Goal: Task Accomplishment & Management: Manage account settings

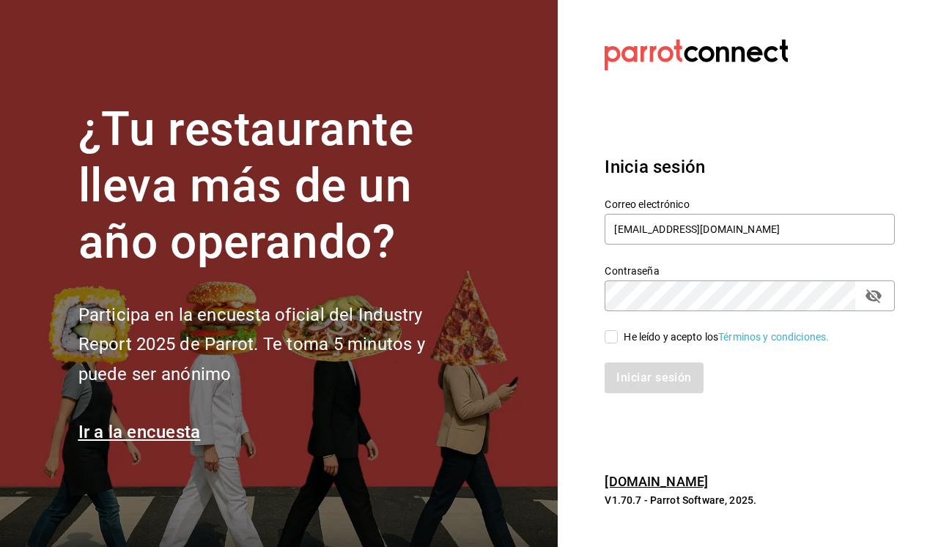
type input "[EMAIL_ADDRESS][DOMAIN_NAME]"
click at [620, 339] on span "He leído y acepto los Términos y condiciones." at bounding box center [723, 337] width 211 height 15
click at [618, 339] on input "He leído y acepto los Términos y condiciones." at bounding box center [611, 337] width 13 height 13
checkbox input "true"
click at [641, 366] on button "Iniciar sesión" at bounding box center [655, 378] width 100 height 31
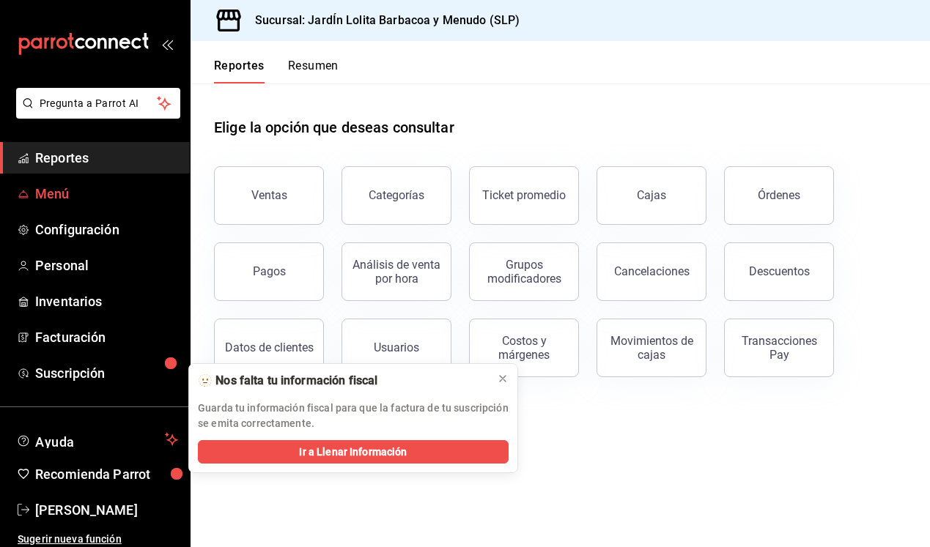
click at [51, 205] on link "Menú" at bounding box center [95, 194] width 190 height 32
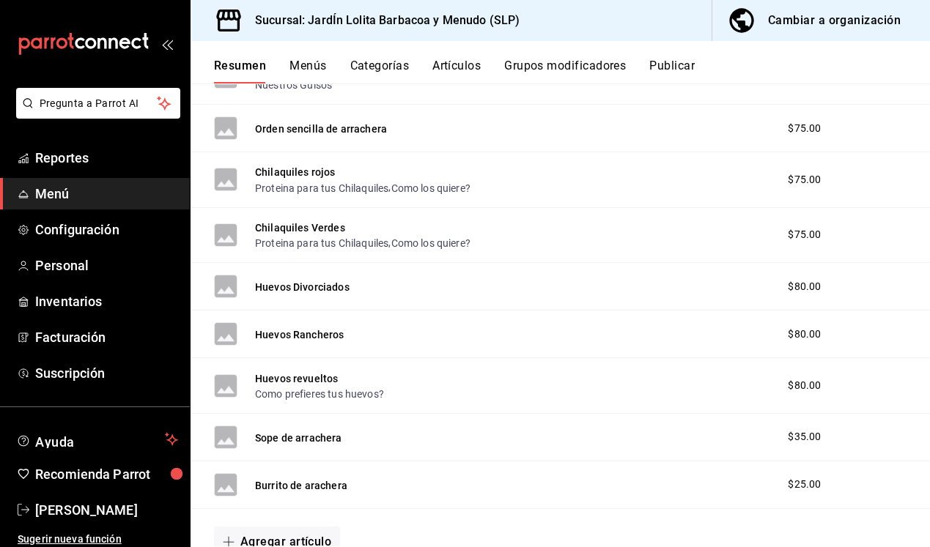
scroll to position [1247, 0]
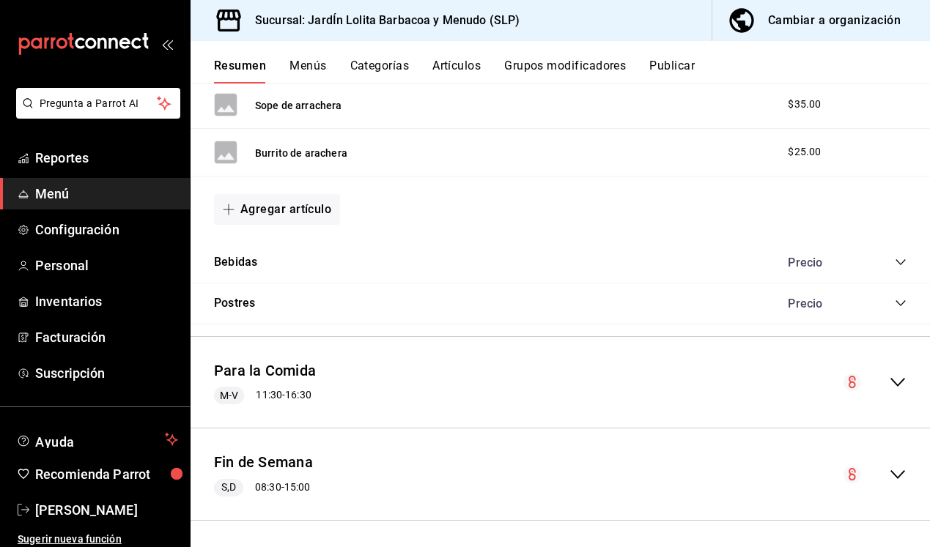
click at [366, 67] on button "Categorías" at bounding box center [379, 71] width 59 height 25
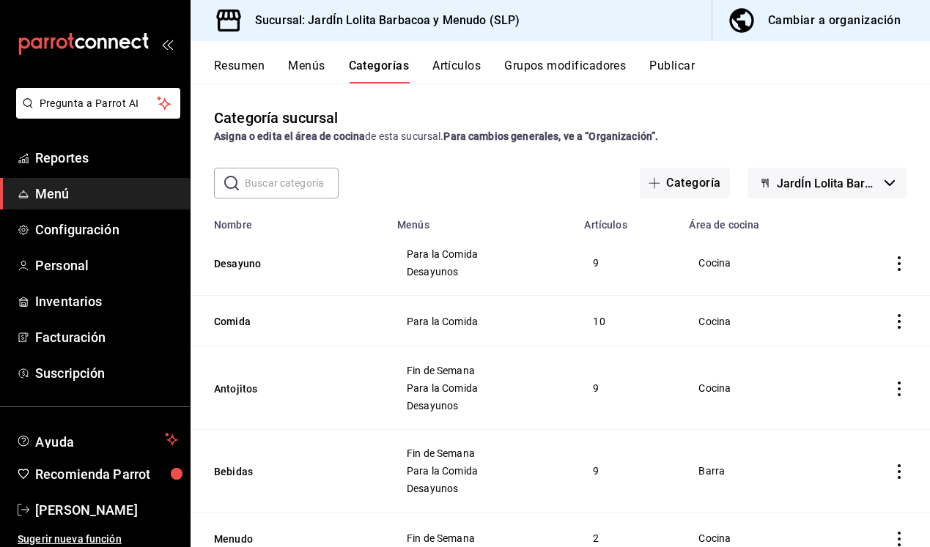
click at [560, 73] on button "Grupos modificadores" at bounding box center [565, 71] width 122 height 25
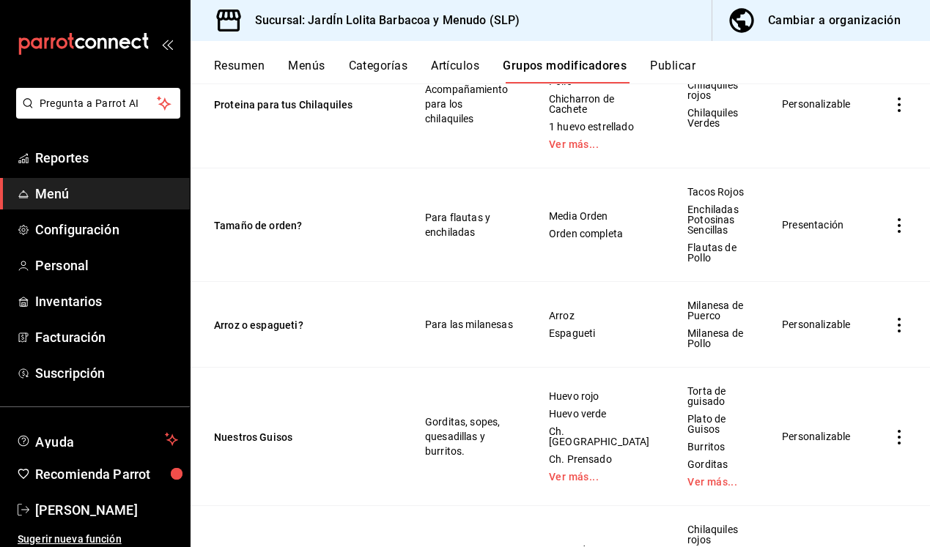
scroll to position [461, 0]
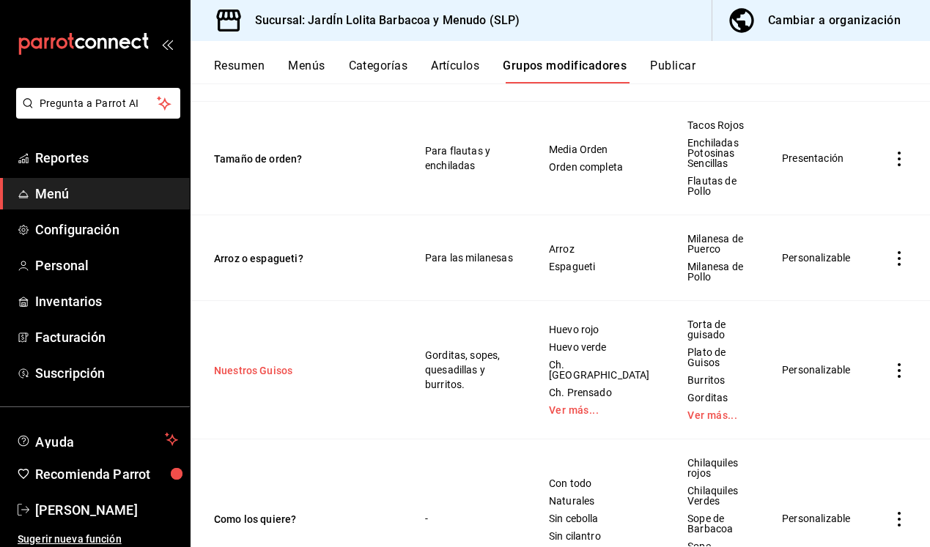
click at [277, 378] on button "Nuestros Guisos" at bounding box center [302, 371] width 176 height 15
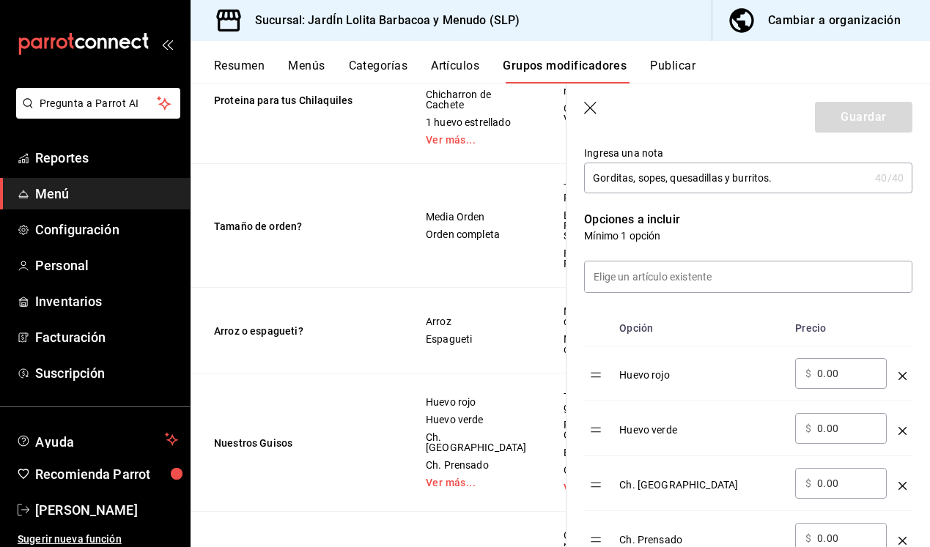
scroll to position [679, 0]
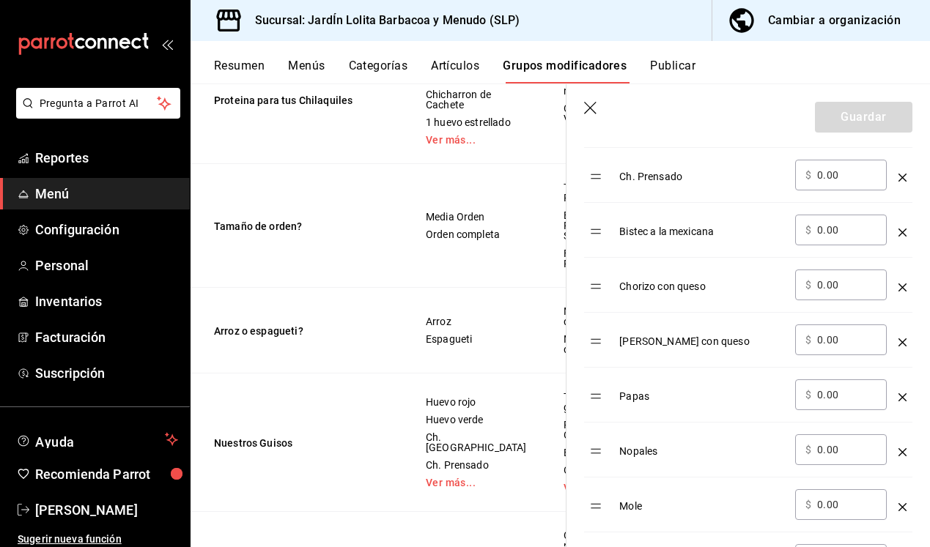
click at [454, 56] on div "Resumen Menús Categorías Artículos Grupos modificadores Publicar" at bounding box center [561, 62] width 740 height 43
click at [453, 62] on button "Artículos" at bounding box center [455, 71] width 48 height 25
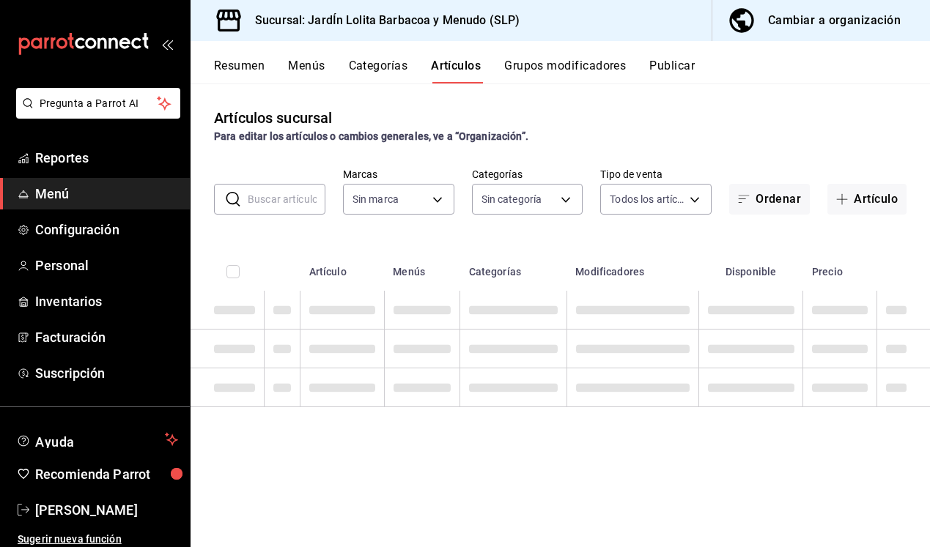
type input "044c81b7-237c-4a05-a4ec-ef343f74ba7c"
type input "b75db6a8-2d00-4fb4-8241-604fa34abb82,867c6ba8-dfda-4fd8-bd3c-7b25d5d6072a,16ecf…"
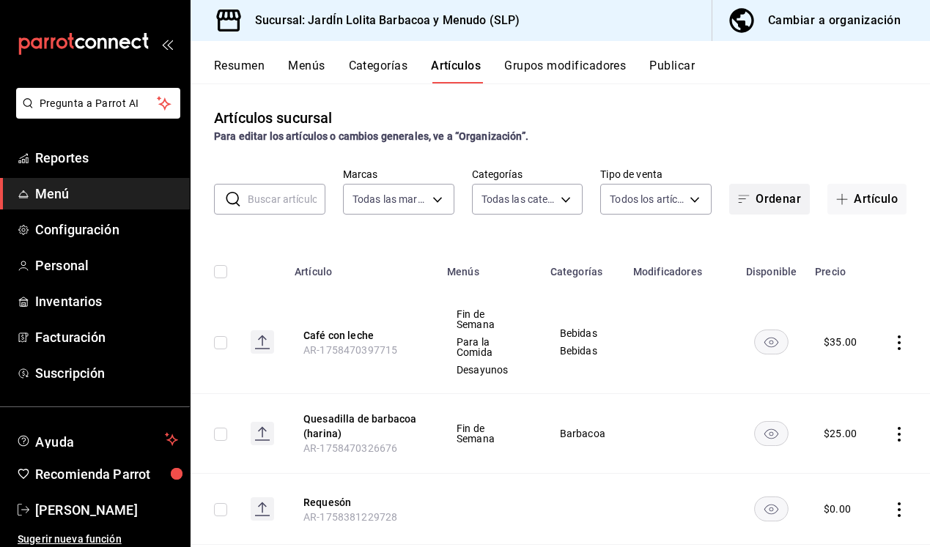
click at [752, 207] on button "Ordenar" at bounding box center [769, 199] width 81 height 31
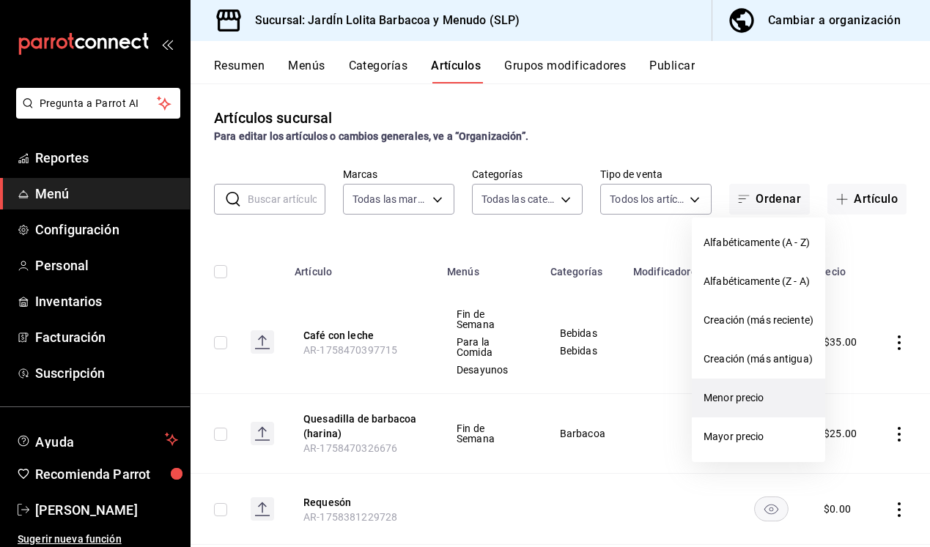
click at [765, 402] on span "Menor precio" at bounding box center [759, 398] width 110 height 15
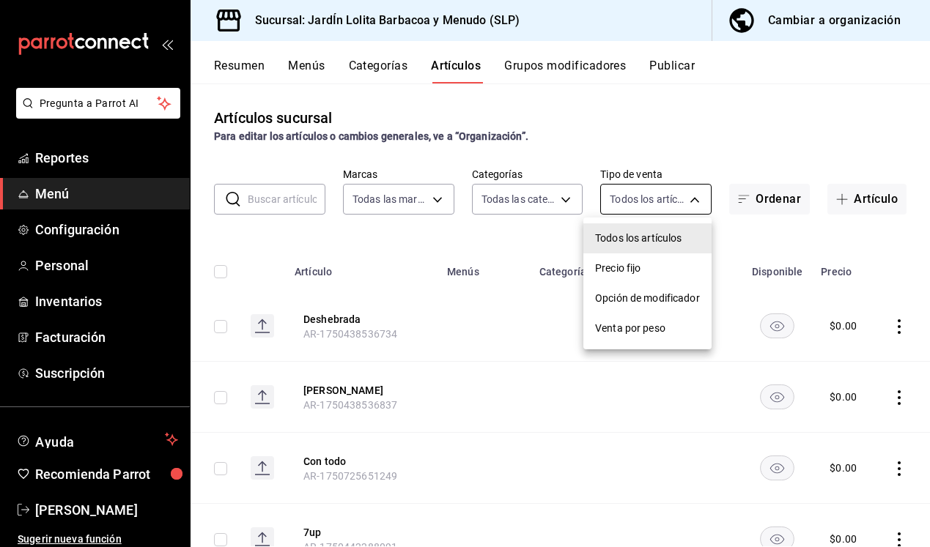
click at [680, 194] on body "Pregunta a Parrot AI Reportes Menú Configuración Personal Inventarios Facturaci…" at bounding box center [465, 273] width 930 height 547
click at [680, 307] on li "Opción de modificador" at bounding box center [647, 299] width 128 height 30
type input "WITHOUT_INDEPENDENT_SALE"
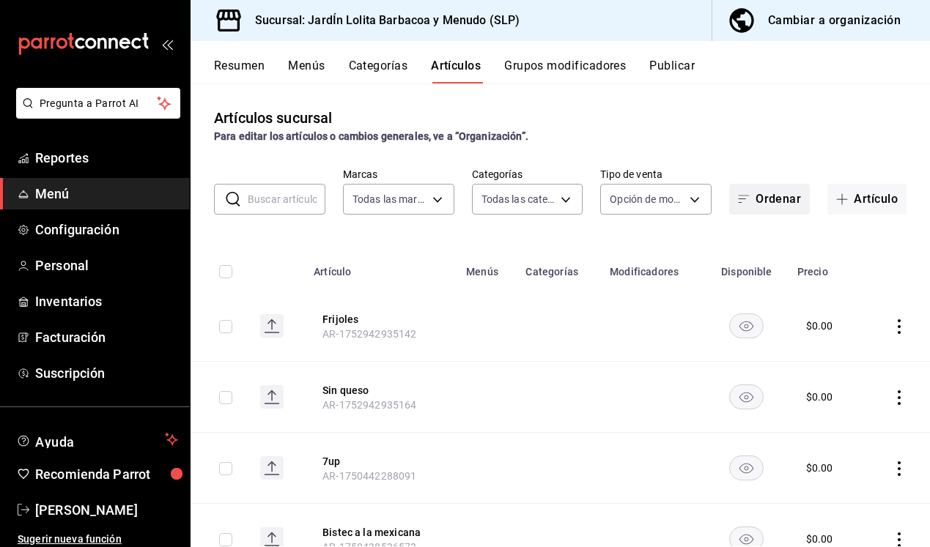
click at [744, 203] on span "button" at bounding box center [747, 199] width 18 height 12
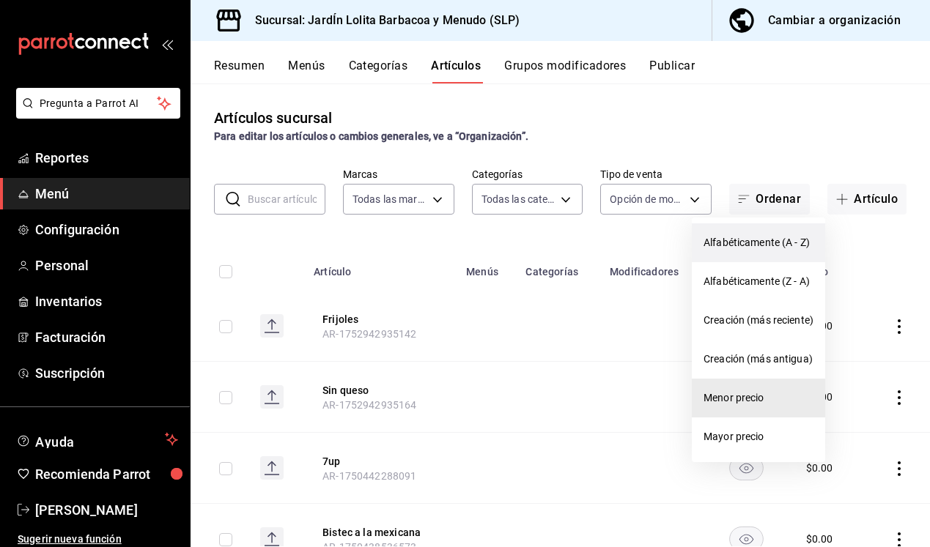
click at [756, 236] on span "Alfabéticamente (A - Z)" at bounding box center [759, 242] width 110 height 15
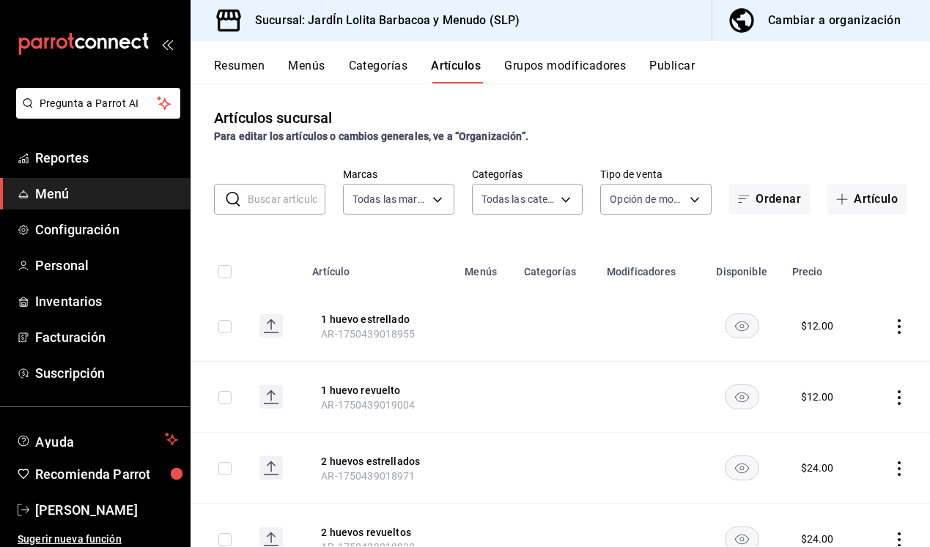
click at [270, 204] on input "text" at bounding box center [287, 199] width 78 height 29
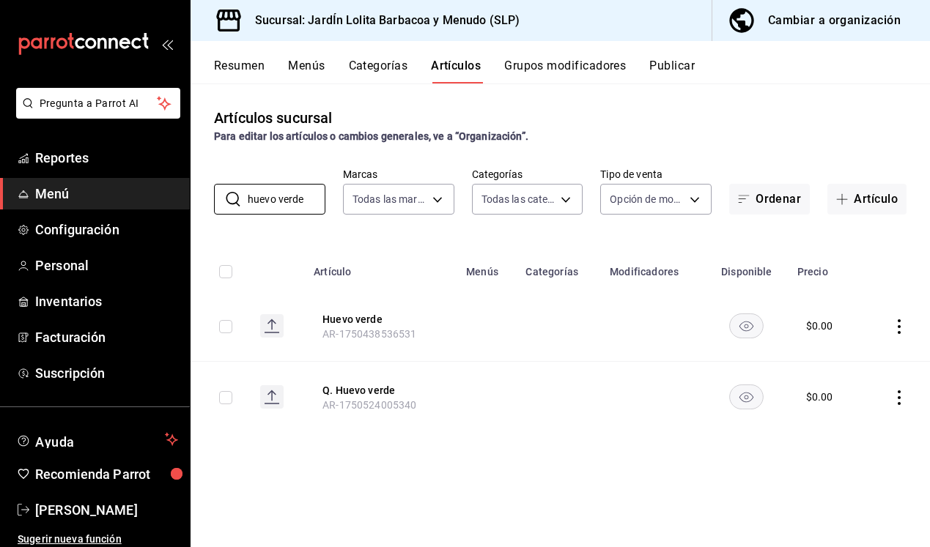
click at [739, 325] on rect "availability-product" at bounding box center [747, 326] width 34 height 24
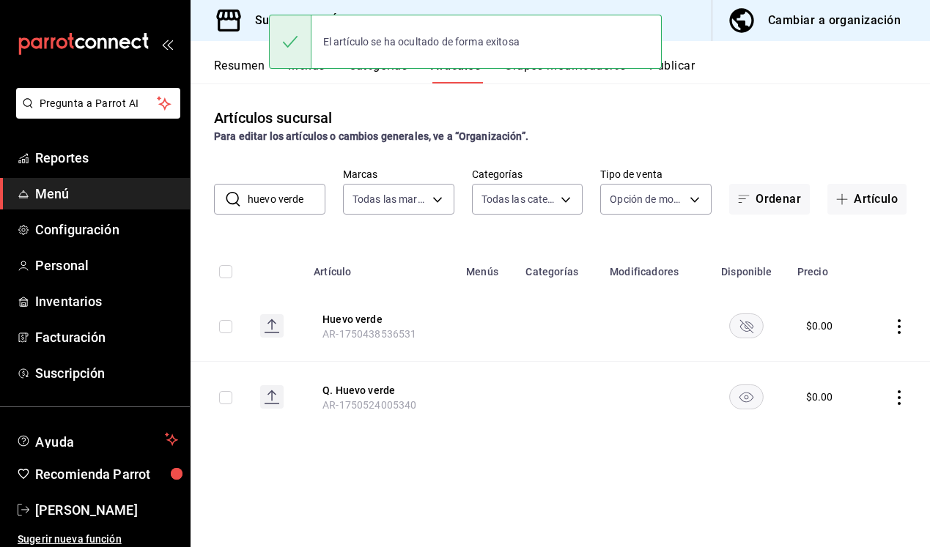
click at [745, 388] on rect "availability-product" at bounding box center [747, 397] width 34 height 24
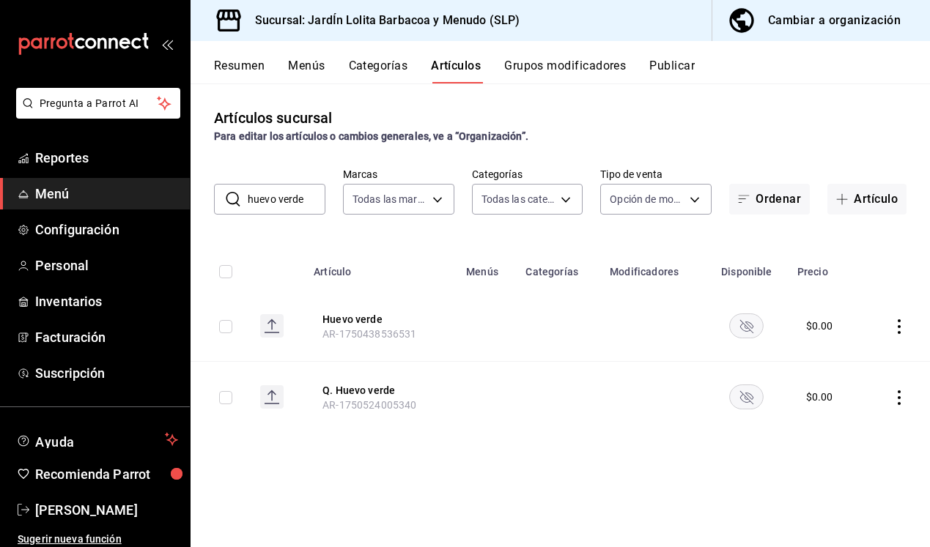
click at [316, 195] on input "huevo verde" at bounding box center [287, 199] width 78 height 29
type input "huevo rojo"
click at [747, 326] on rect "availability-product" at bounding box center [747, 326] width 34 height 24
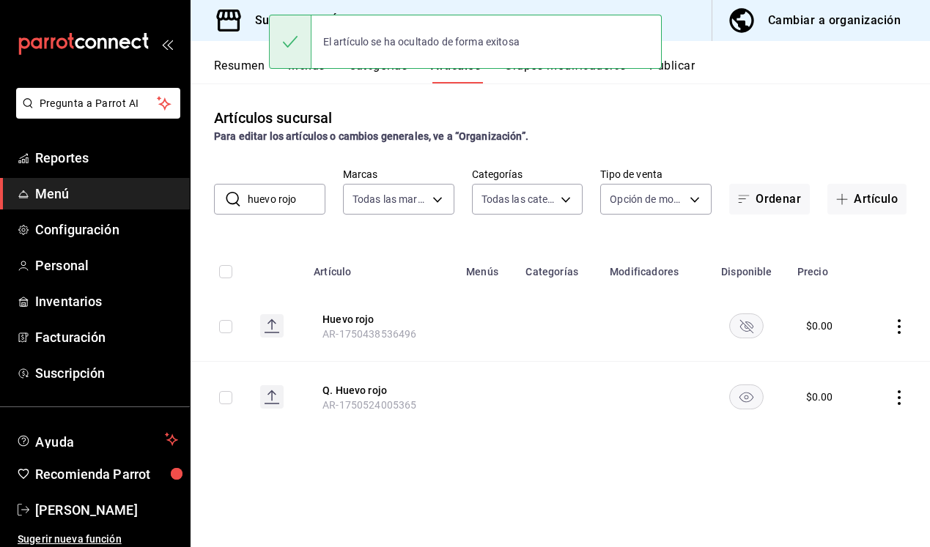
click at [746, 391] on rect "availability-product" at bounding box center [747, 397] width 34 height 24
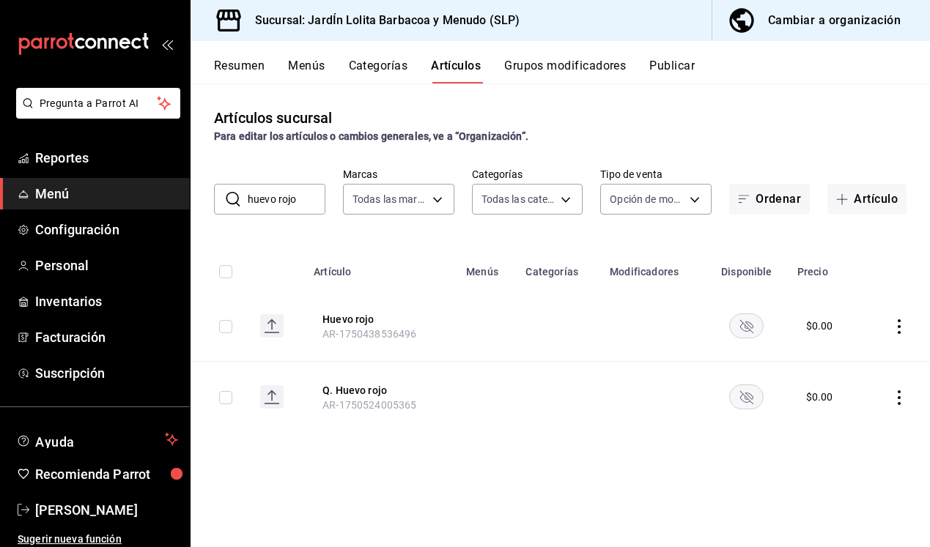
click at [662, 63] on button "Publicar" at bounding box center [671, 71] width 45 height 25
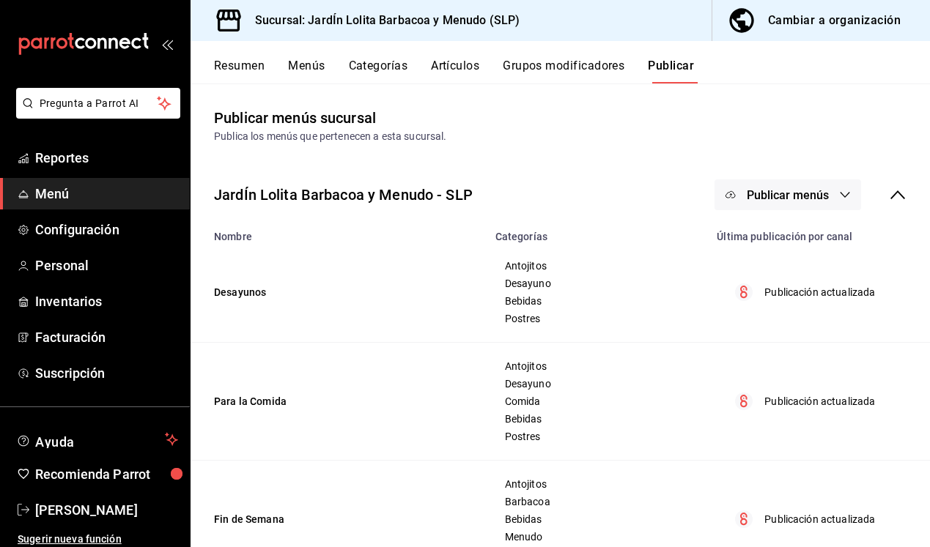
click at [794, 193] on span "Publicar menús" at bounding box center [788, 195] width 82 height 14
click at [794, 246] on span "Punto de venta" at bounding box center [799, 242] width 70 height 15
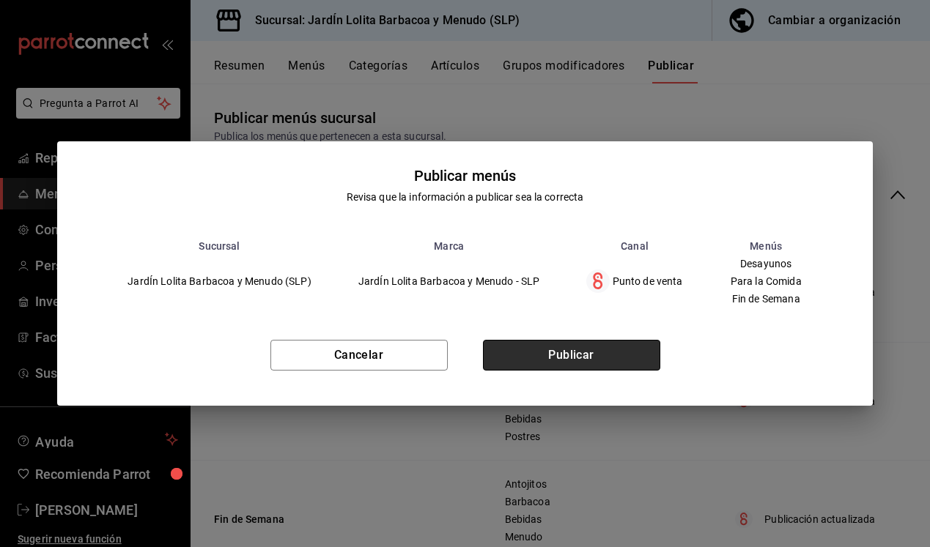
click at [591, 358] on button "Publicar" at bounding box center [571, 355] width 177 height 31
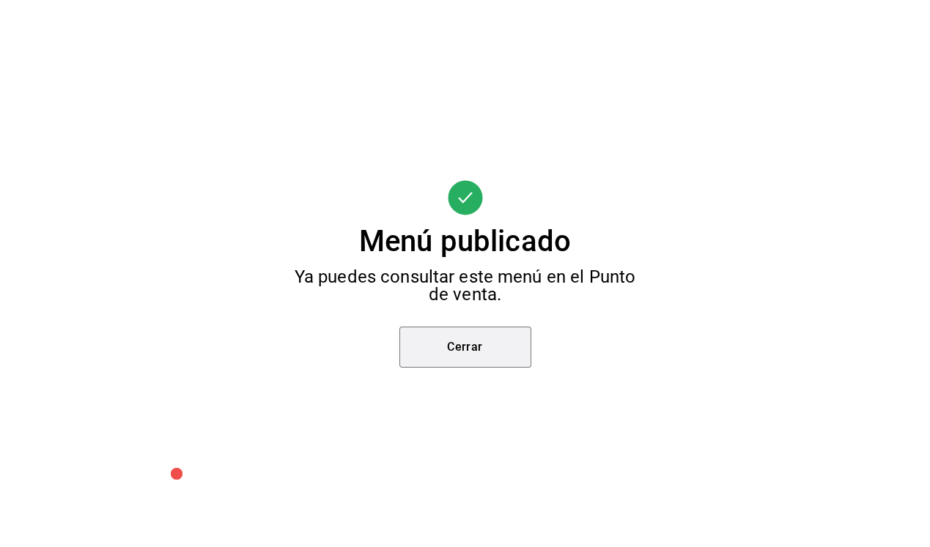
click at [454, 342] on button "Cerrar" at bounding box center [465, 347] width 132 height 41
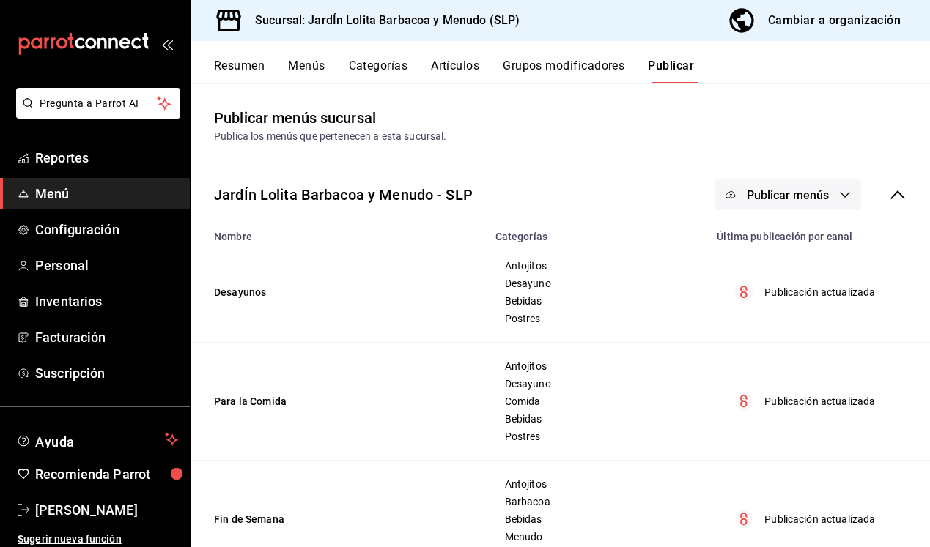
click at [474, 75] on button "Artículos" at bounding box center [455, 71] width 48 height 25
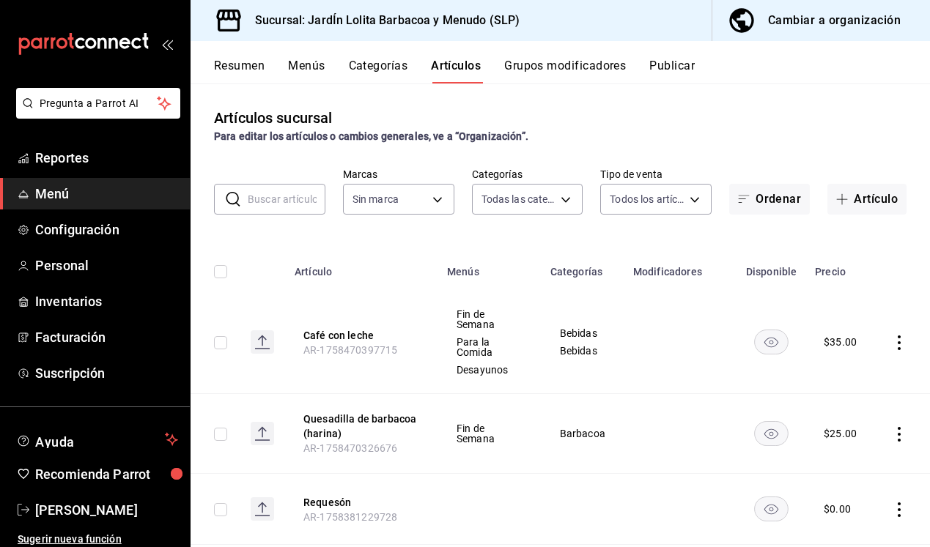
type input "b75db6a8-2d00-4fb4-8241-604fa34abb82,867c6ba8-dfda-4fd8-bd3c-7b25d5d6072a,16ecf…"
type input "044c81b7-237c-4a05-a4ec-ef343f74ba7c"
click at [272, 208] on input "text" at bounding box center [287, 199] width 78 height 29
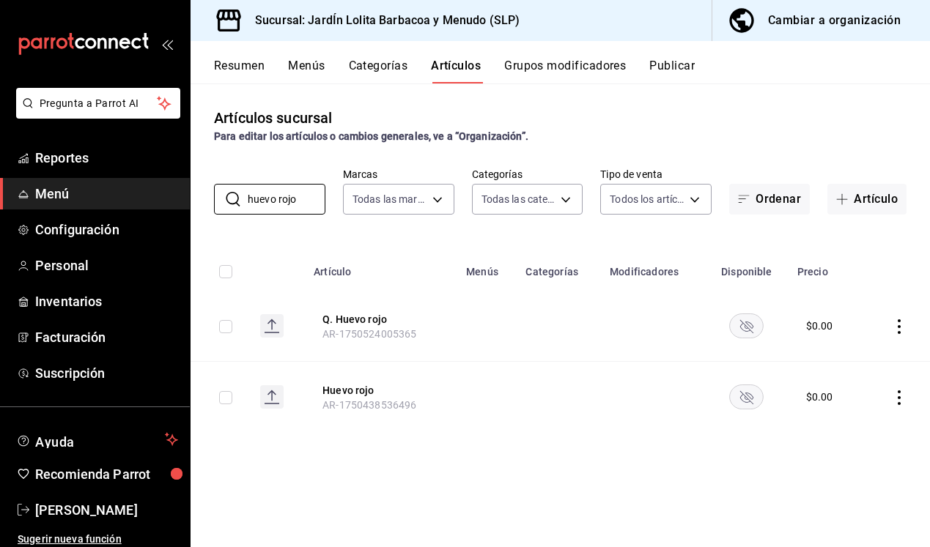
click at [751, 323] on rect "availability-product" at bounding box center [747, 326] width 34 height 24
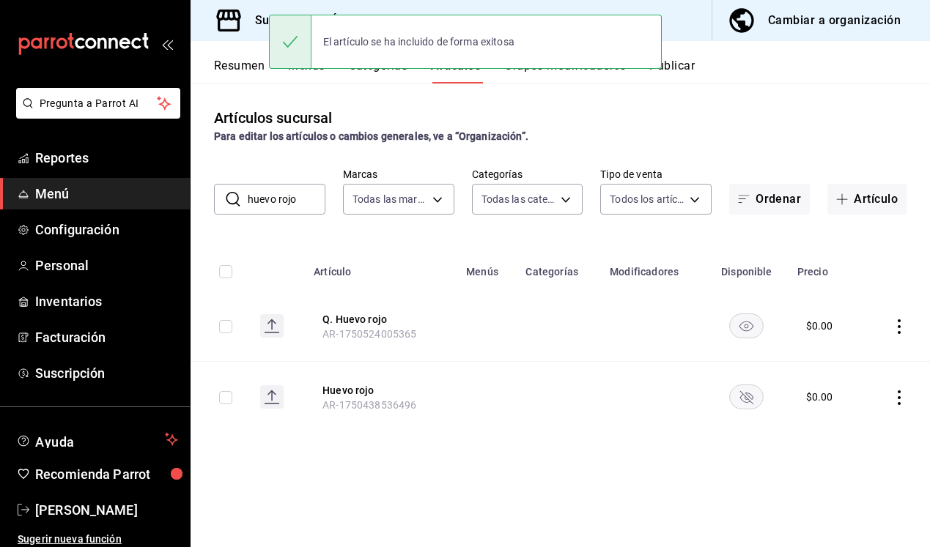
click at [752, 402] on rect "availability-product" at bounding box center [747, 397] width 34 height 24
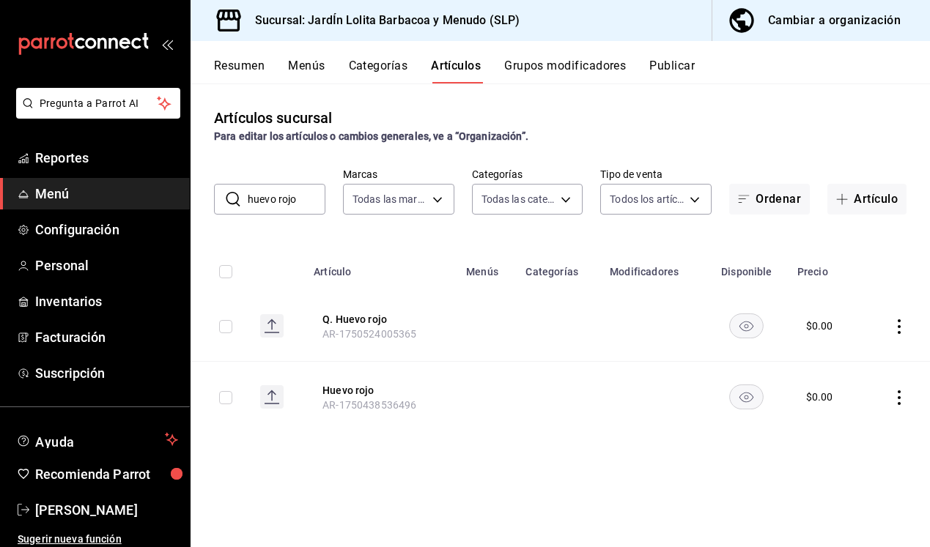
click at [298, 196] on input "huevo rojo" at bounding box center [287, 199] width 78 height 29
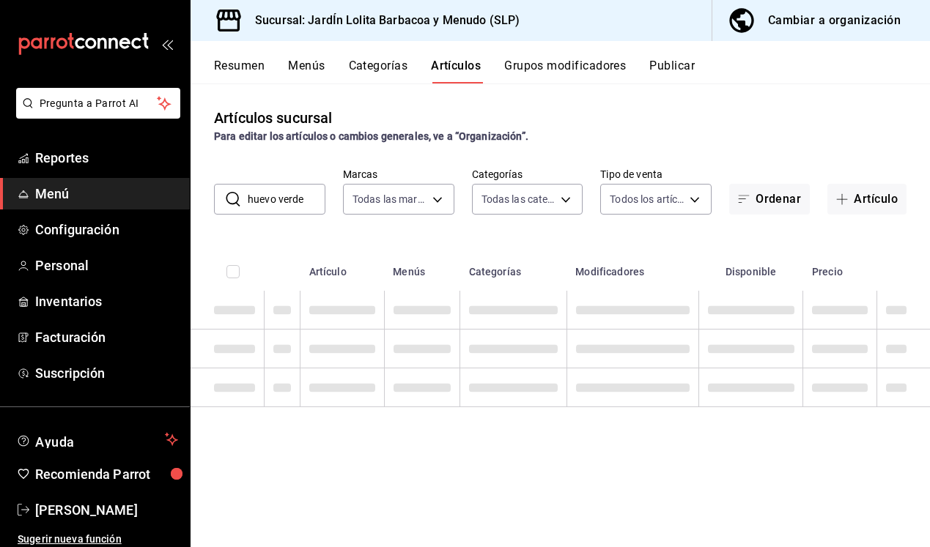
type input "huevo verde"
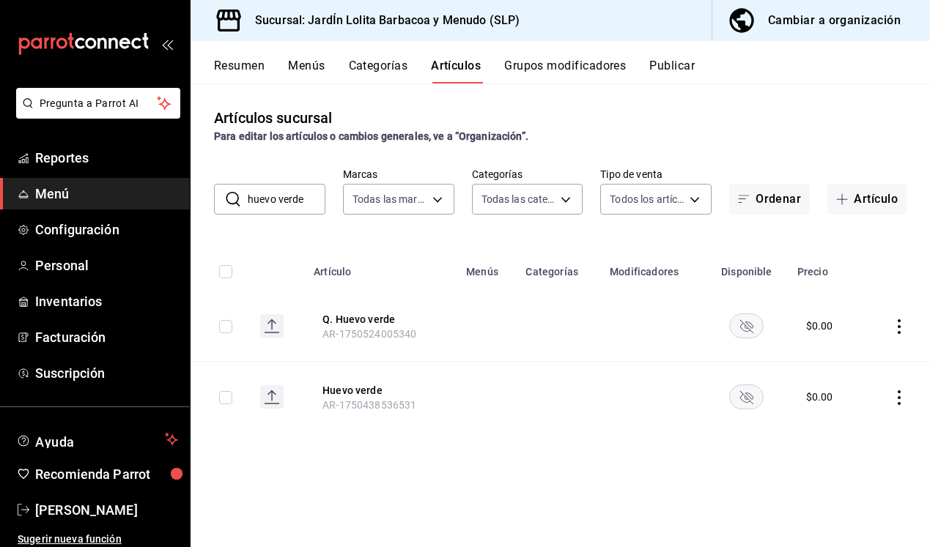
click at [736, 320] on rect "availability-product" at bounding box center [747, 326] width 34 height 24
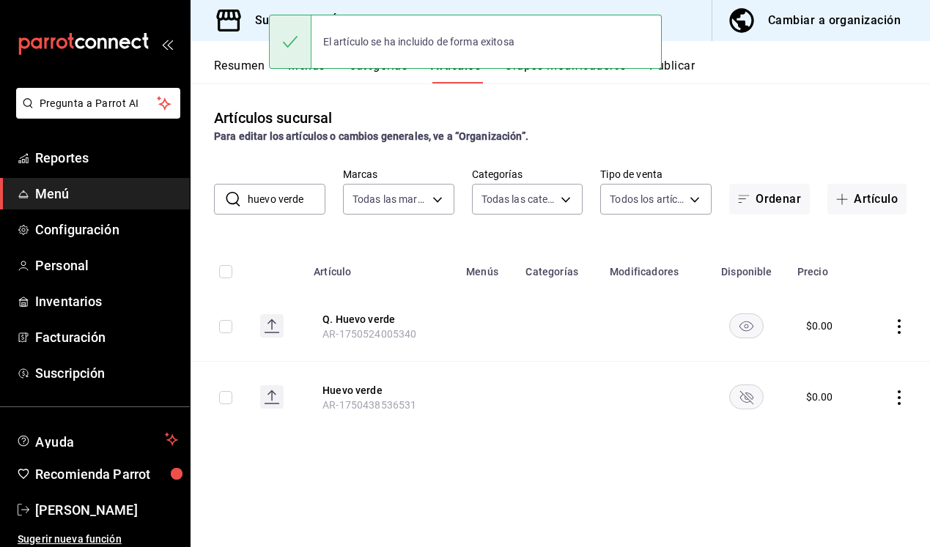
click at [751, 392] on rect "availability-product" at bounding box center [747, 397] width 34 height 24
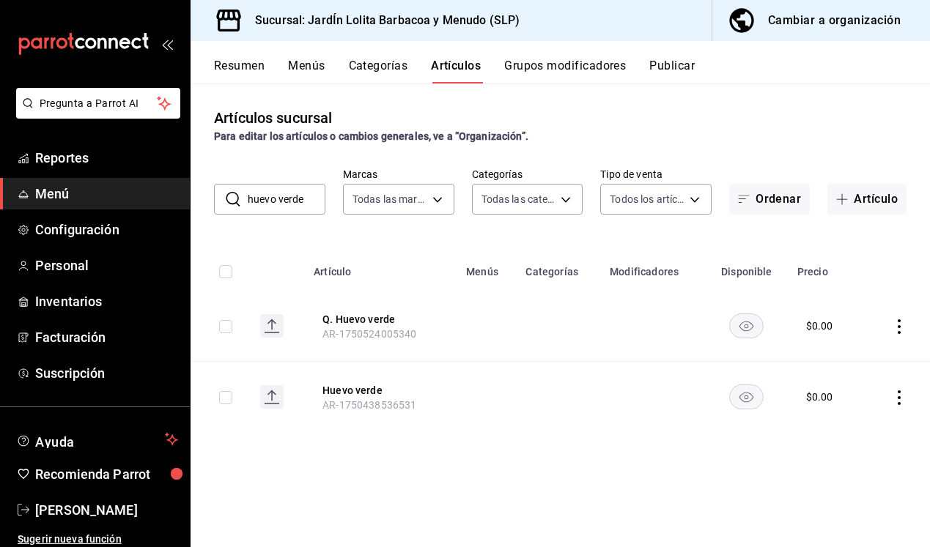
click at [290, 64] on button "Menús" at bounding box center [306, 71] width 37 height 25
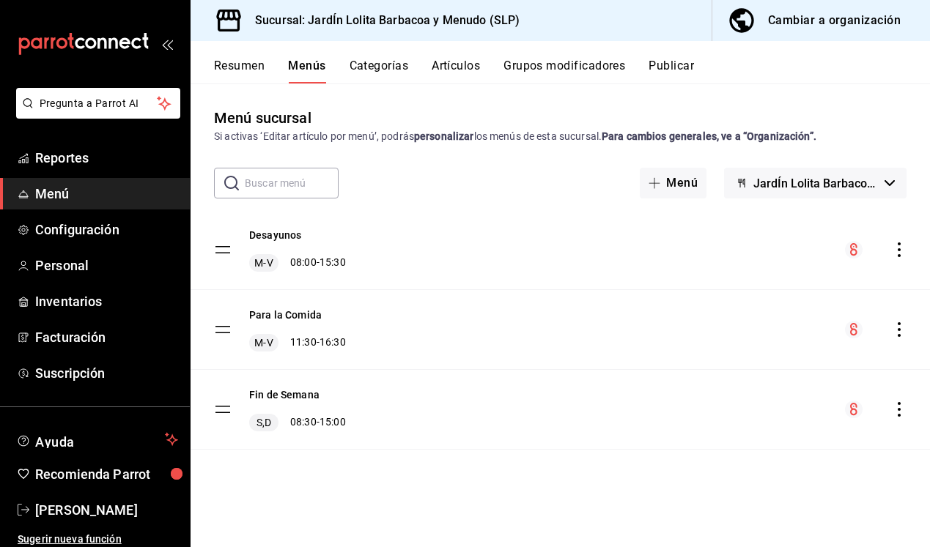
click at [260, 68] on button "Resumen" at bounding box center [239, 71] width 51 height 25
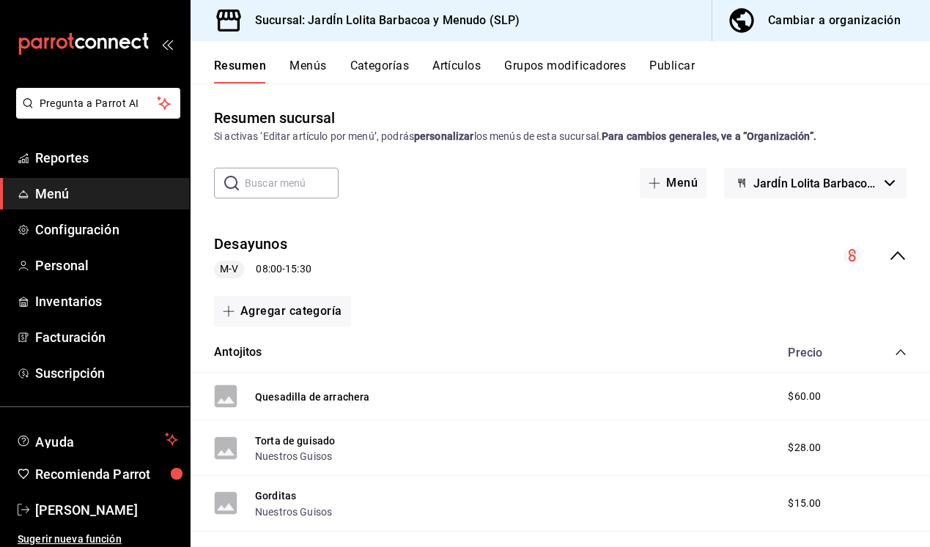
click at [660, 69] on button "Publicar" at bounding box center [671, 71] width 45 height 25
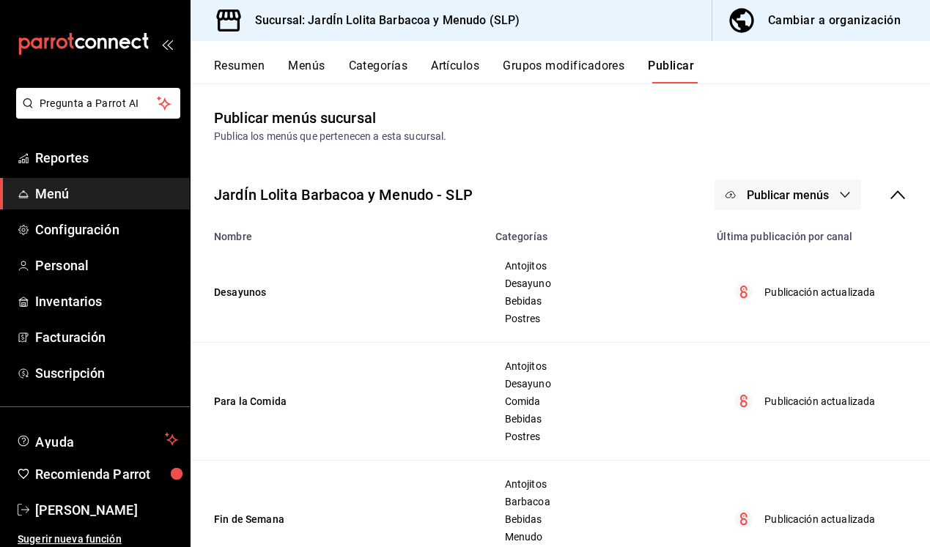
click at [808, 199] on span "Publicar menús" at bounding box center [788, 195] width 82 height 14
click at [811, 242] on span "Punto de venta" at bounding box center [799, 242] width 70 height 15
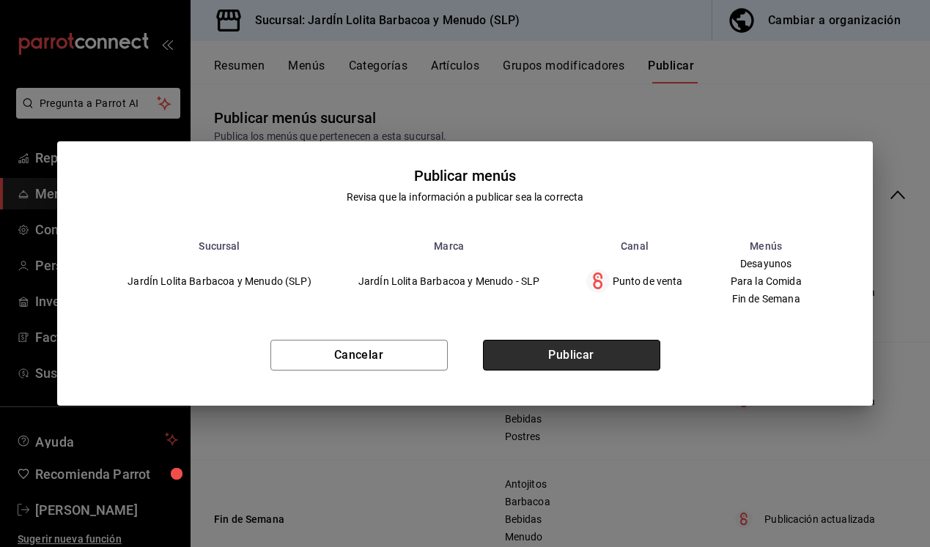
click at [599, 368] on button "Publicar" at bounding box center [571, 355] width 177 height 31
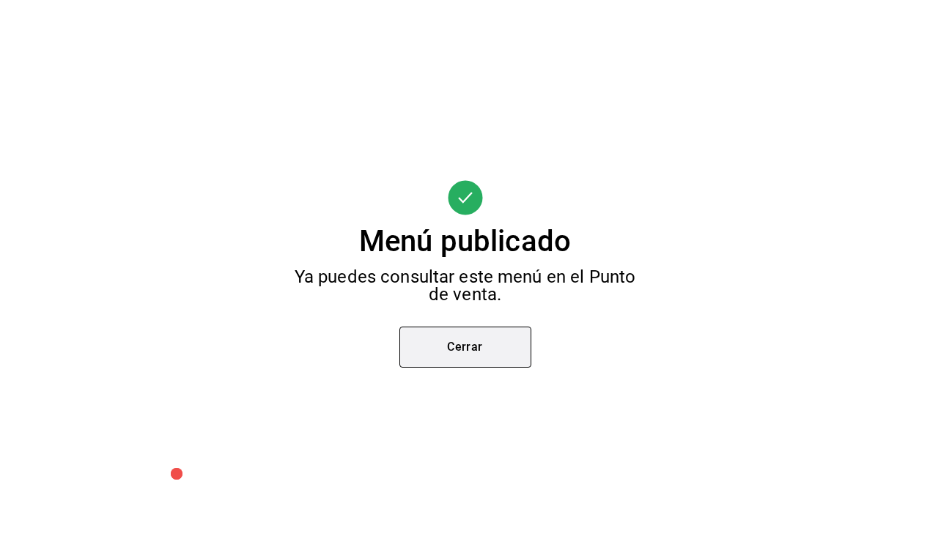
click at [499, 352] on button "Cerrar" at bounding box center [465, 347] width 132 height 41
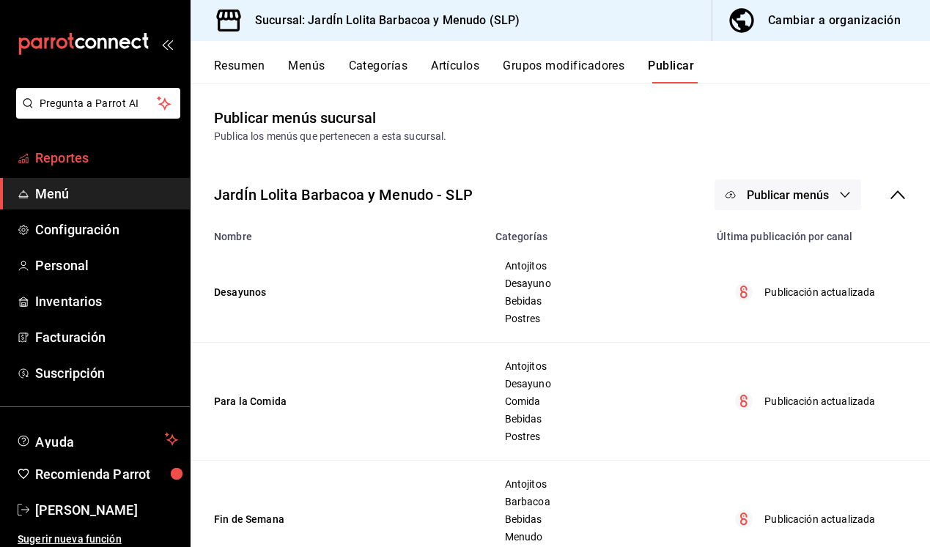
click at [130, 163] on span "Reportes" at bounding box center [106, 158] width 143 height 20
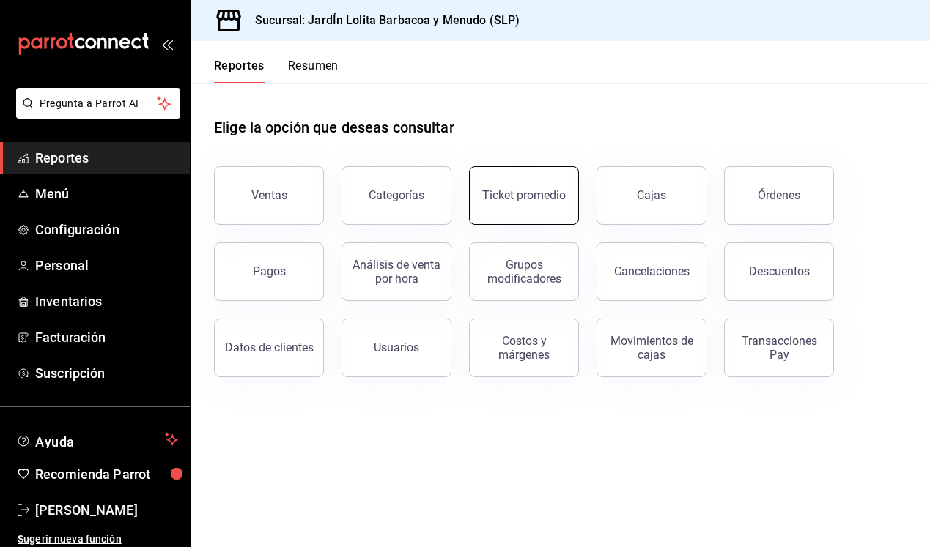
click at [478, 193] on button "Ticket promedio" at bounding box center [524, 195] width 110 height 59
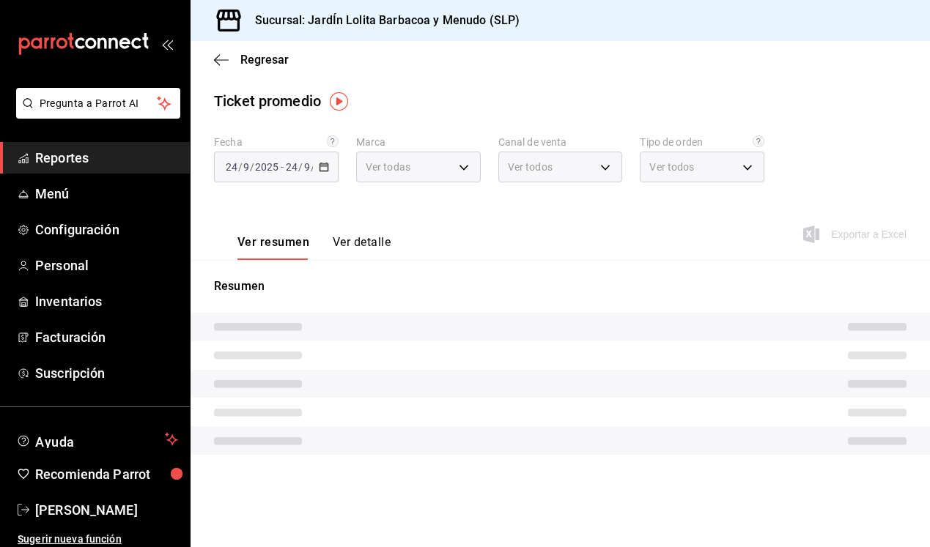
type input "044c81b7-237c-4a05-a4ec-ef343f74ba7c"
type input "PARROT,UBER_EATS,RAPPI,DIDI_FOOD,ONLINE"
type input "6ba37ae6-9d94-4159-a499-006c883f8904,e7ea4dd3-cdd5-4f5a-a1a4-7e85c14637ee,acf14…"
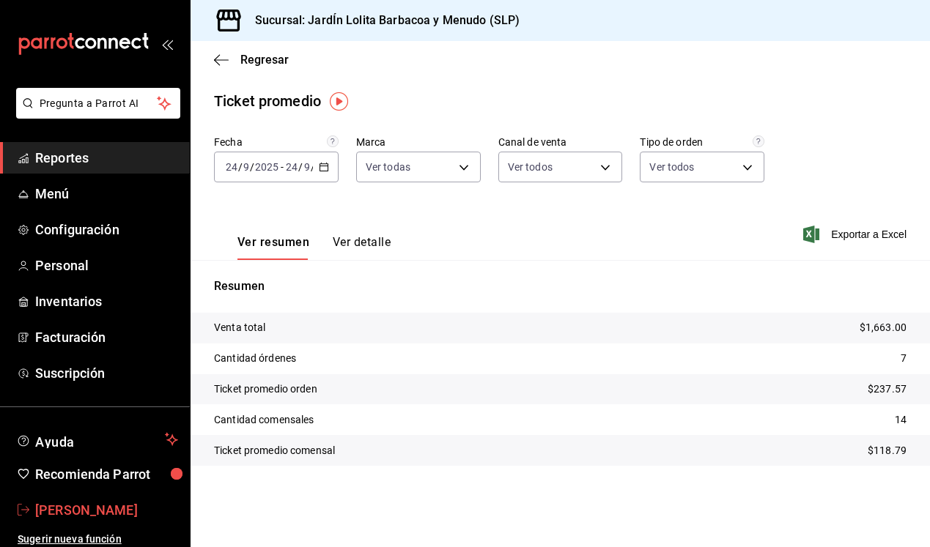
click at [84, 503] on span "Rolando Fuentes" at bounding box center [106, 511] width 143 height 20
